Goal: Transaction & Acquisition: Purchase product/service

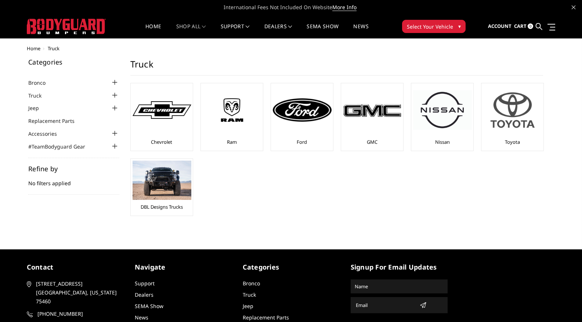
click at [525, 115] on img at bounding box center [512, 110] width 59 height 50
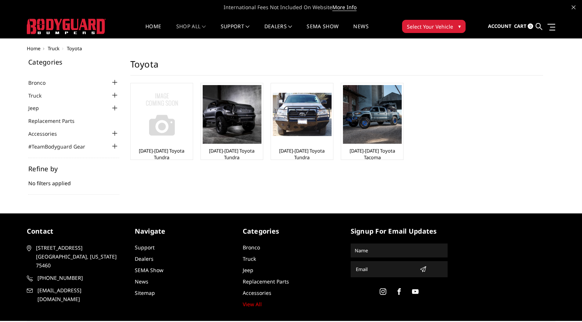
click at [162, 130] on img at bounding box center [162, 114] width 59 height 59
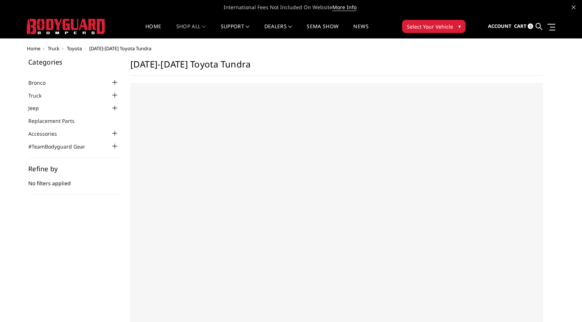
select select "US"
